Goal: Information Seeking & Learning: Learn about a topic

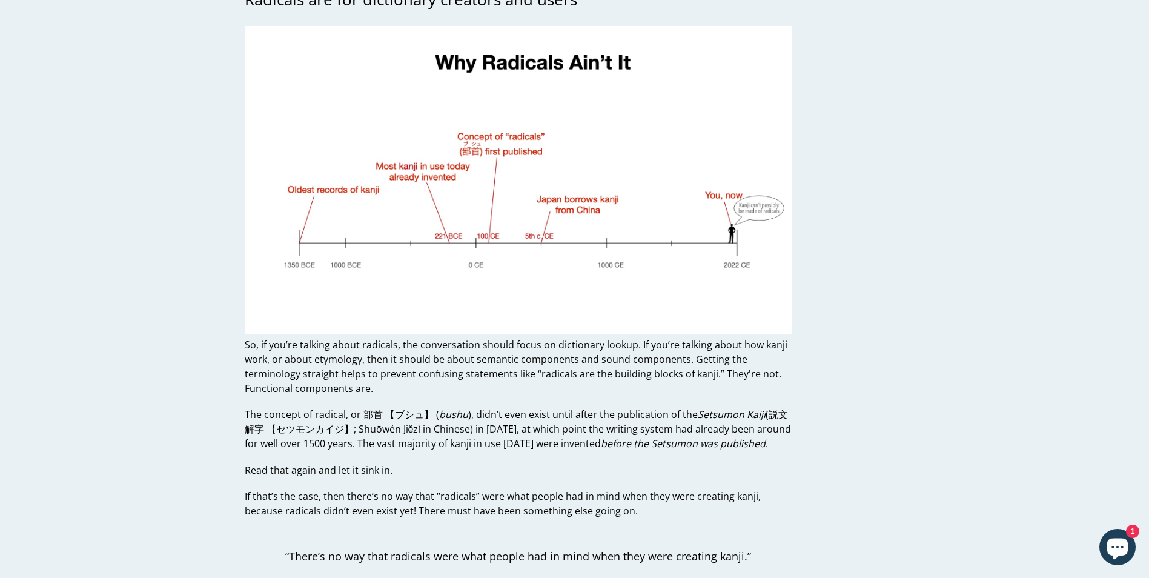
scroll to position [787, 0]
drag, startPoint x: 267, startPoint y: 426, endPoint x: 251, endPoint y: 426, distance: 15.7
click at [251, 426] on p "The concept of radical, or 部首 【ブシュ】 ( bushu ), didn’t even exist until after th…" at bounding box center [518, 428] width 547 height 44
copy p "字"
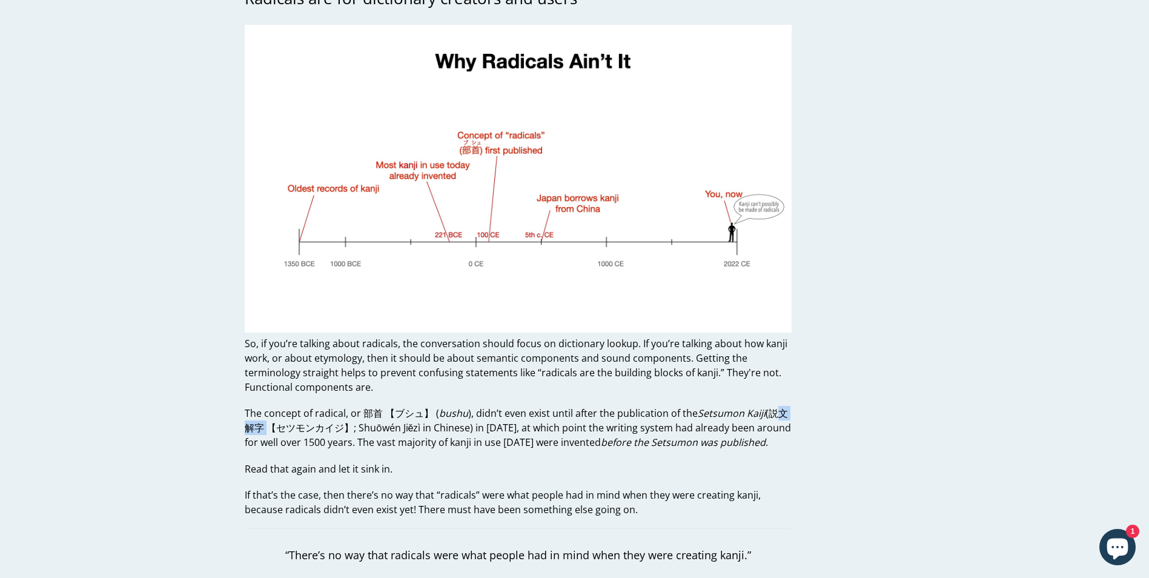
drag, startPoint x: 766, startPoint y: 412, endPoint x: 262, endPoint y: 428, distance: 504.2
click at [262, 428] on p "The concept of radical, or 部首 【ブシュ】 ( bushu ), didn’t even exist until after th…" at bounding box center [518, 428] width 547 height 44
copy p "説文解字"
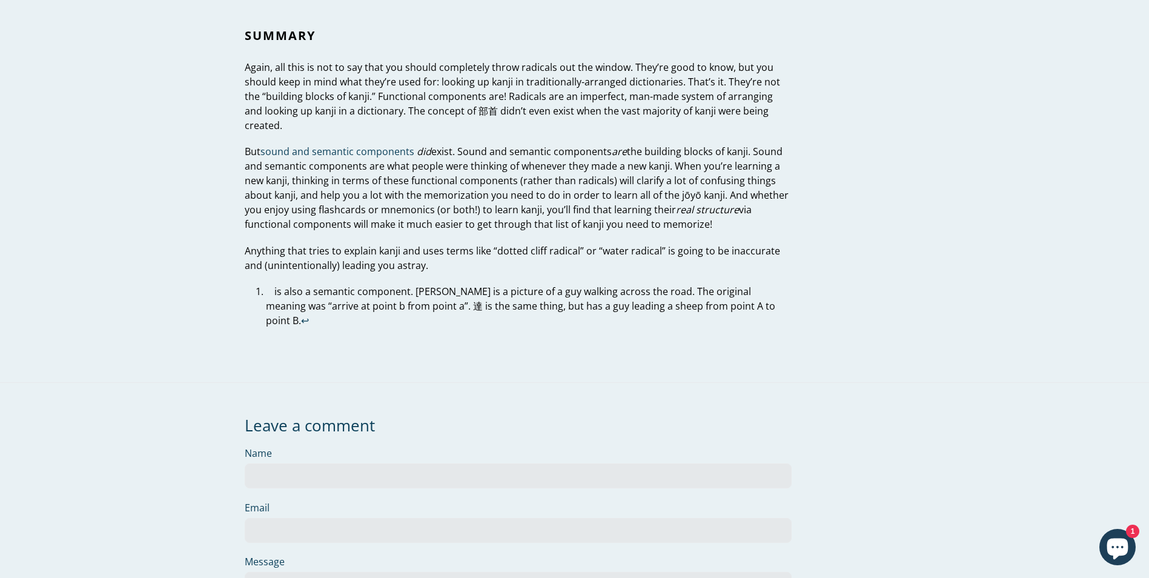
scroll to position [4264, 0]
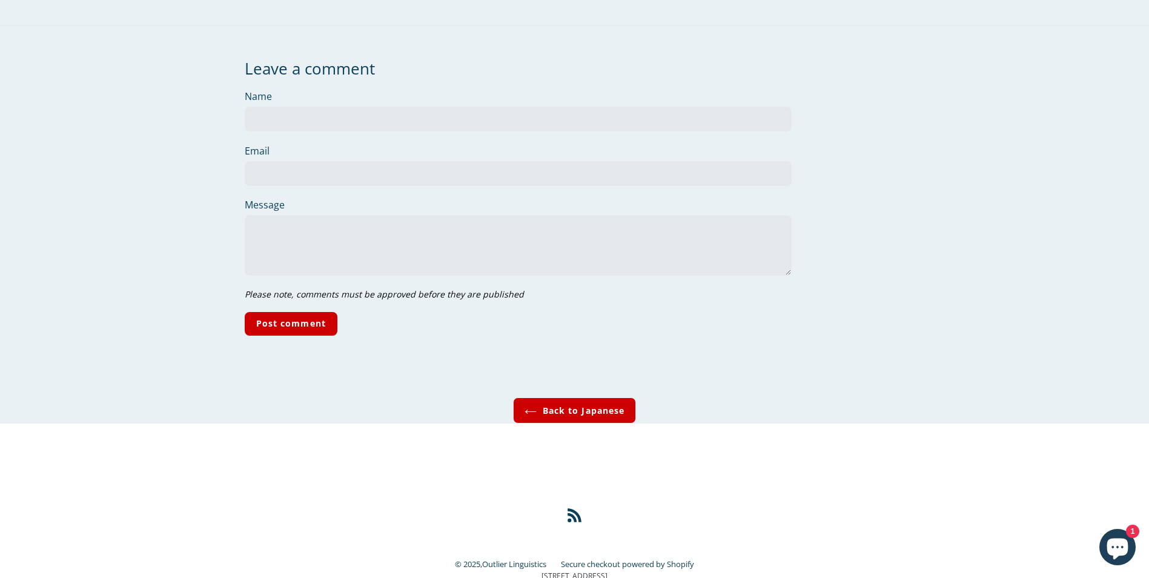
scroll to position [4264, 0]
